Goal: Transaction & Acquisition: Purchase product/service

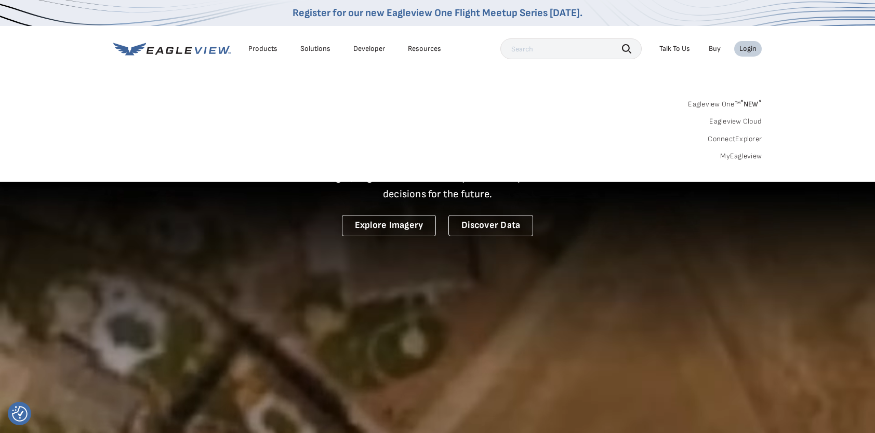
click at [747, 157] on link "MyEagleview" at bounding box center [741, 156] width 42 height 9
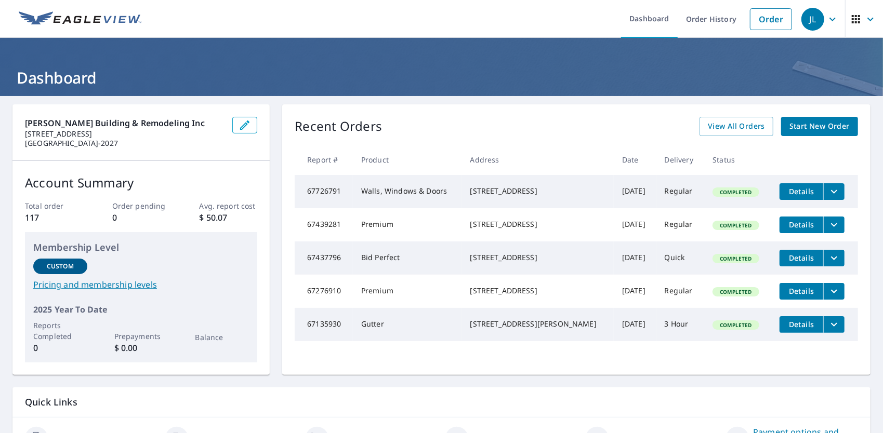
click at [797, 130] on span "Start New Order" at bounding box center [819, 126] width 60 height 13
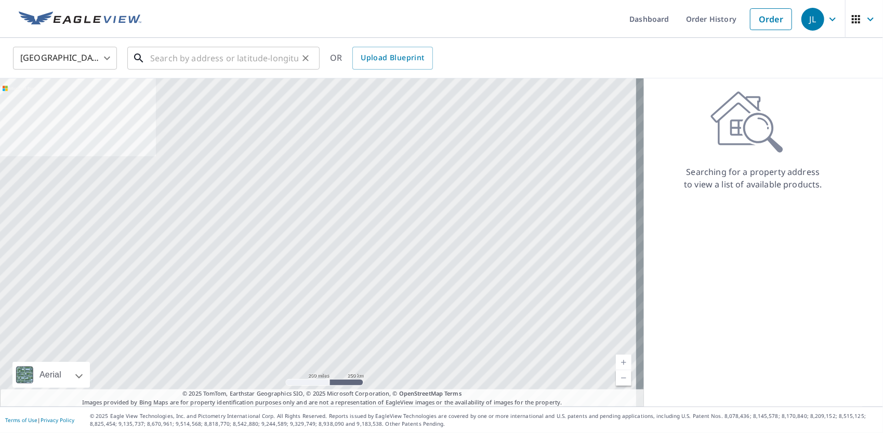
click at [235, 63] on input "text" at bounding box center [224, 58] width 148 height 29
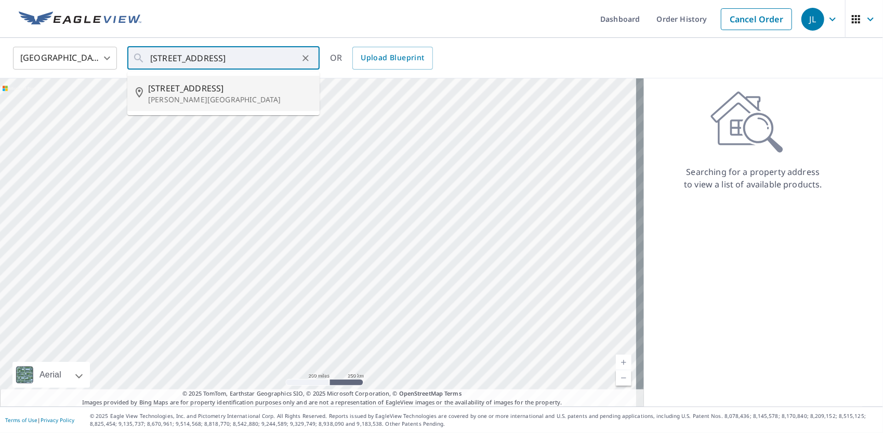
type input "103 4th St SW Montgomery, MN 56069"
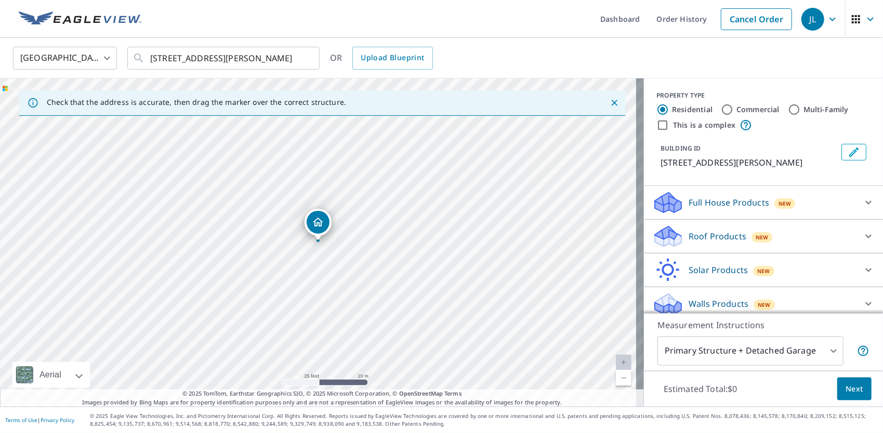
drag, startPoint x: 335, startPoint y: 317, endPoint x: 336, endPoint y: 322, distance: 5.3
click at [336, 327] on div "103 4th St SW Montgomery, MN 56069" at bounding box center [322, 242] width 644 height 328
drag, startPoint x: 851, startPoint y: 391, endPoint x: 849, endPoint y: 331, distance: 59.8
click at [849, 331] on div "Measurement Instructions Primary Structure + Detached Garage 1 ​ Estimated Tota…" at bounding box center [763, 360] width 239 height 94
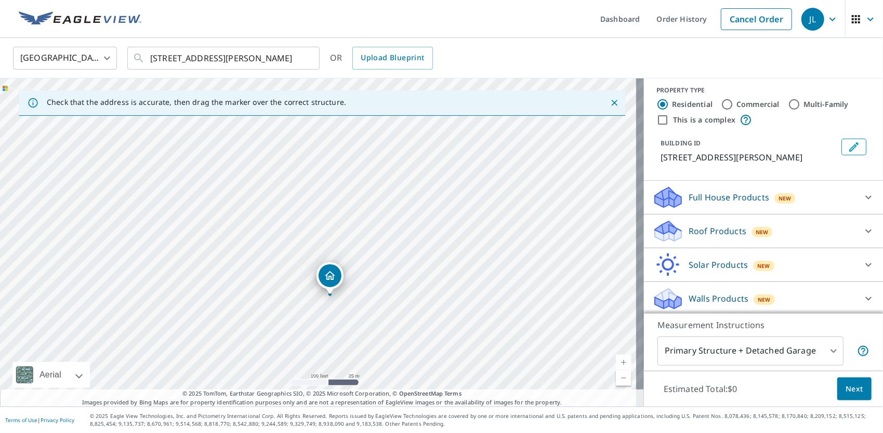
scroll to position [6, 0]
click at [862, 230] on icon at bounding box center [868, 230] width 12 height 12
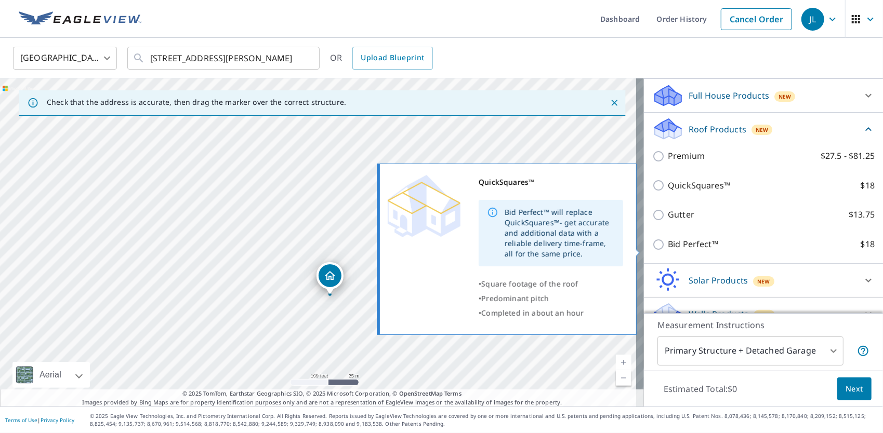
scroll to position [110, 0]
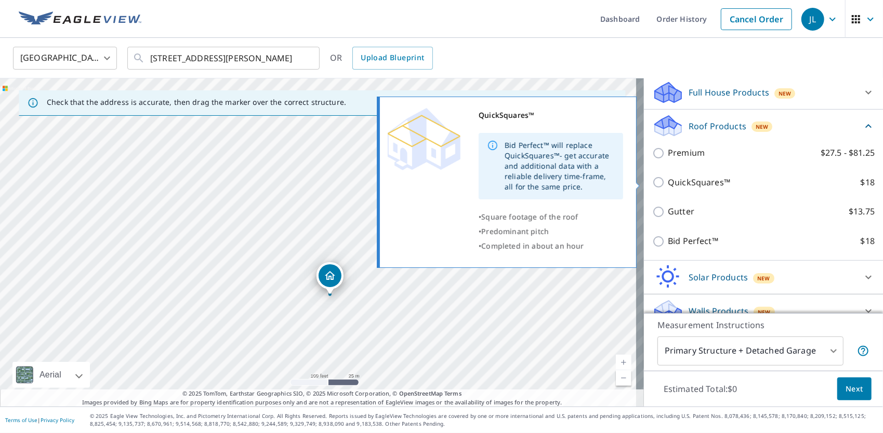
click at [652, 183] on input "QuickSquares™ $18" at bounding box center [660, 182] width 16 height 12
checkbox input "true"
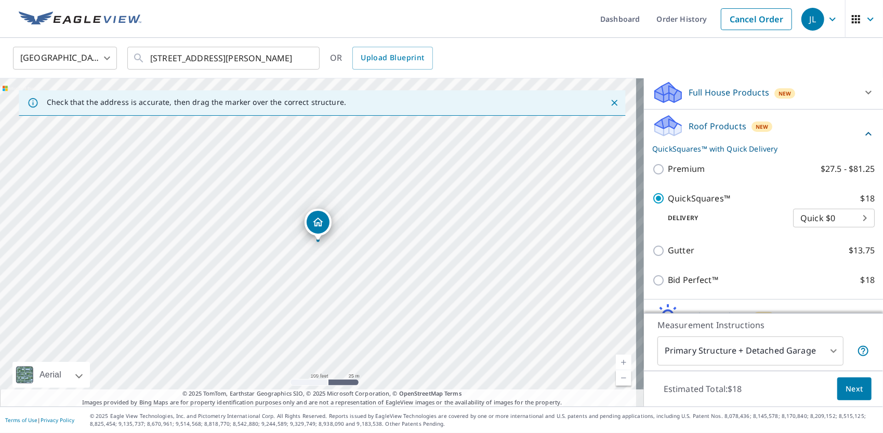
click at [848, 388] on span "Next" at bounding box center [854, 389] width 18 height 13
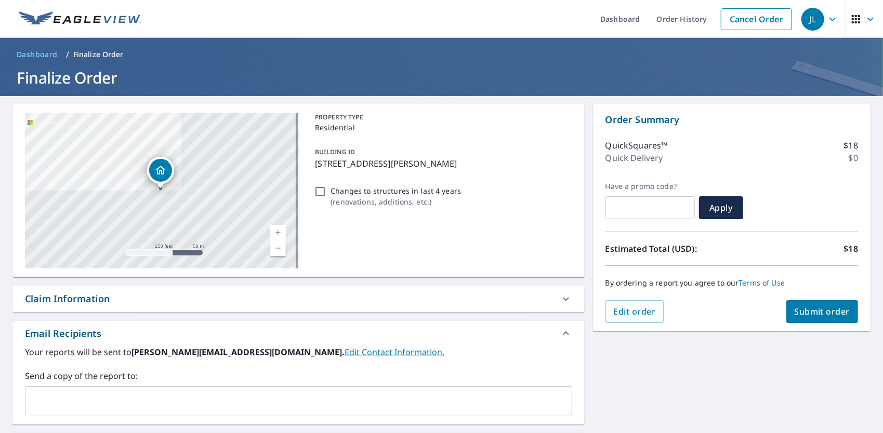
click at [824, 317] on span "Submit order" at bounding box center [822, 311] width 56 height 11
checkbox input "true"
